Goal: Navigation & Orientation: Find specific page/section

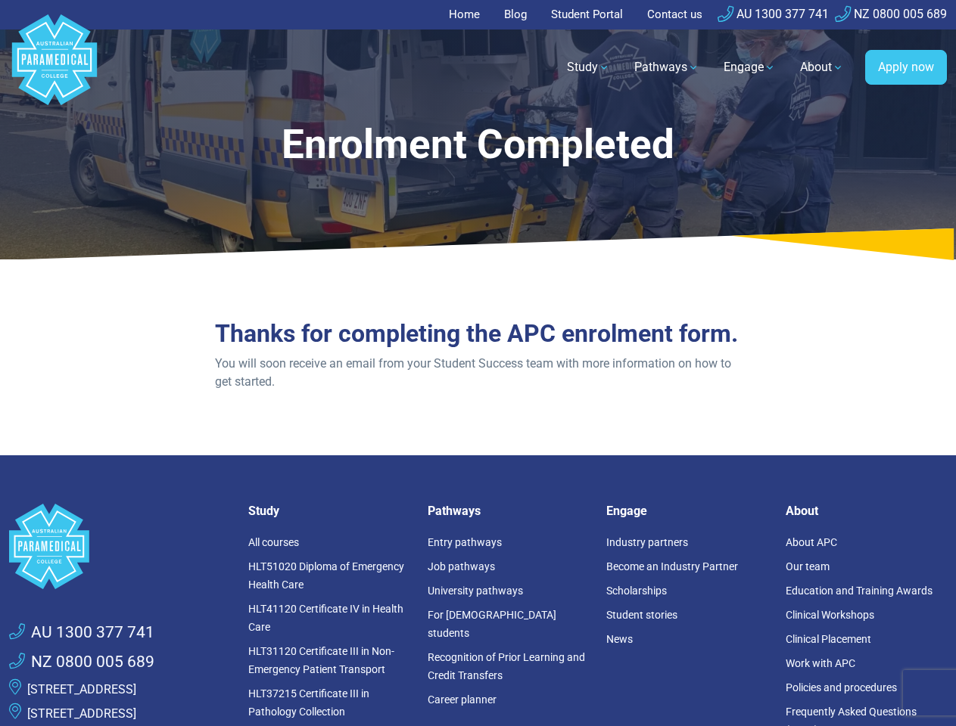
click at [667, 67] on link "Pathways" at bounding box center [666, 67] width 83 height 42
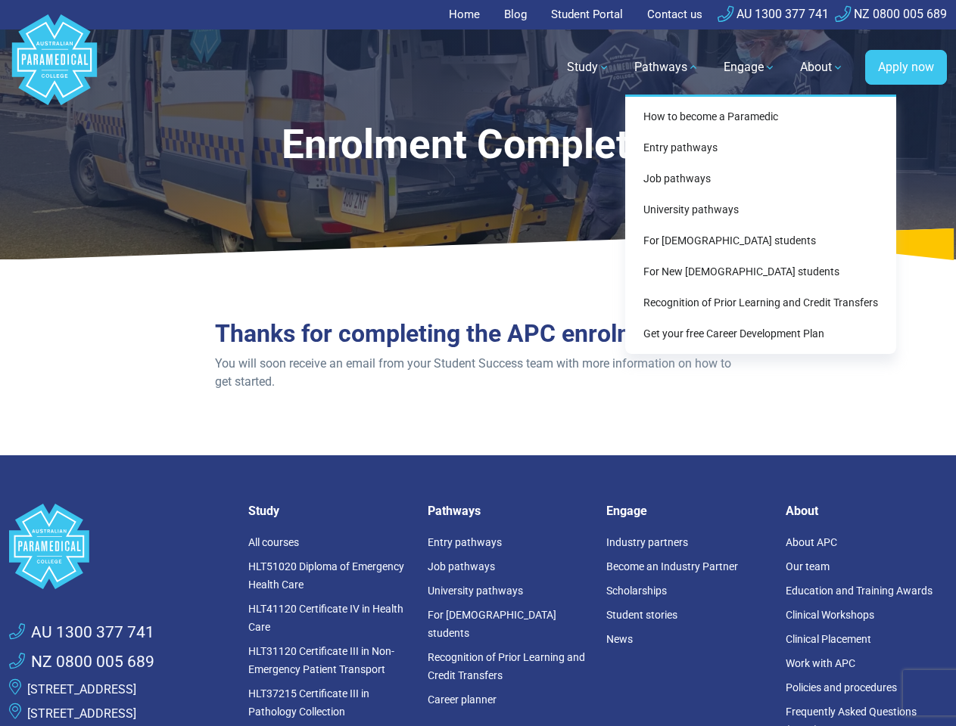
click at [749, 67] on link "Engage" at bounding box center [749, 67] width 70 height 42
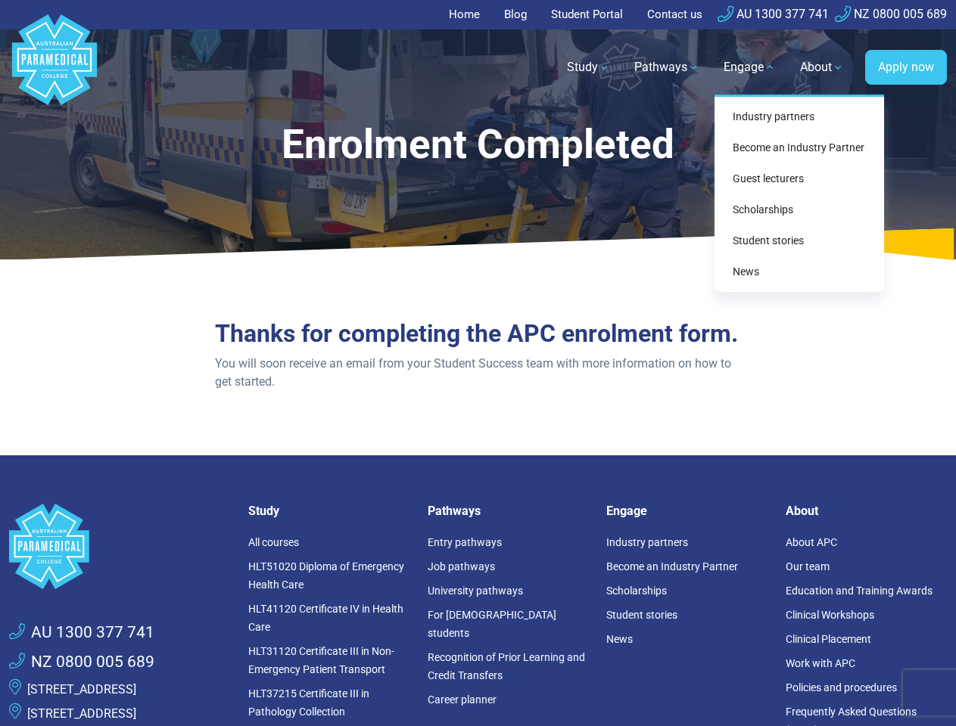
click at [822, 67] on link "About" at bounding box center [822, 67] width 62 height 42
